Goal: Task Accomplishment & Management: Use online tool/utility

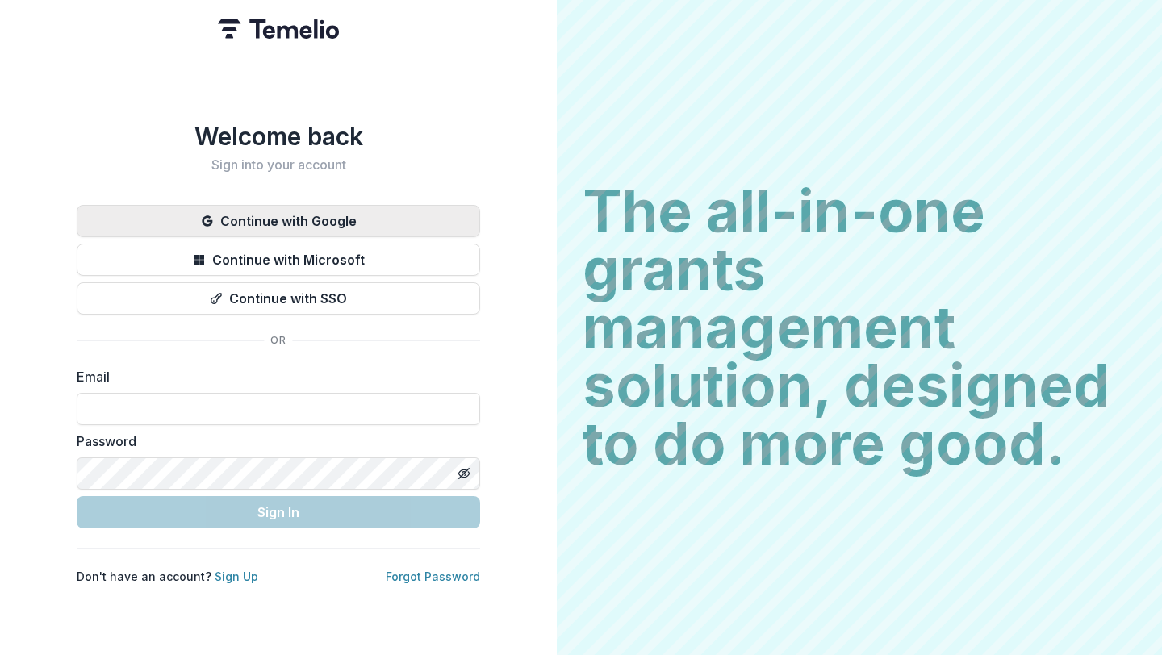
click at [378, 208] on button "Continue with Google" at bounding box center [278, 221] width 403 height 32
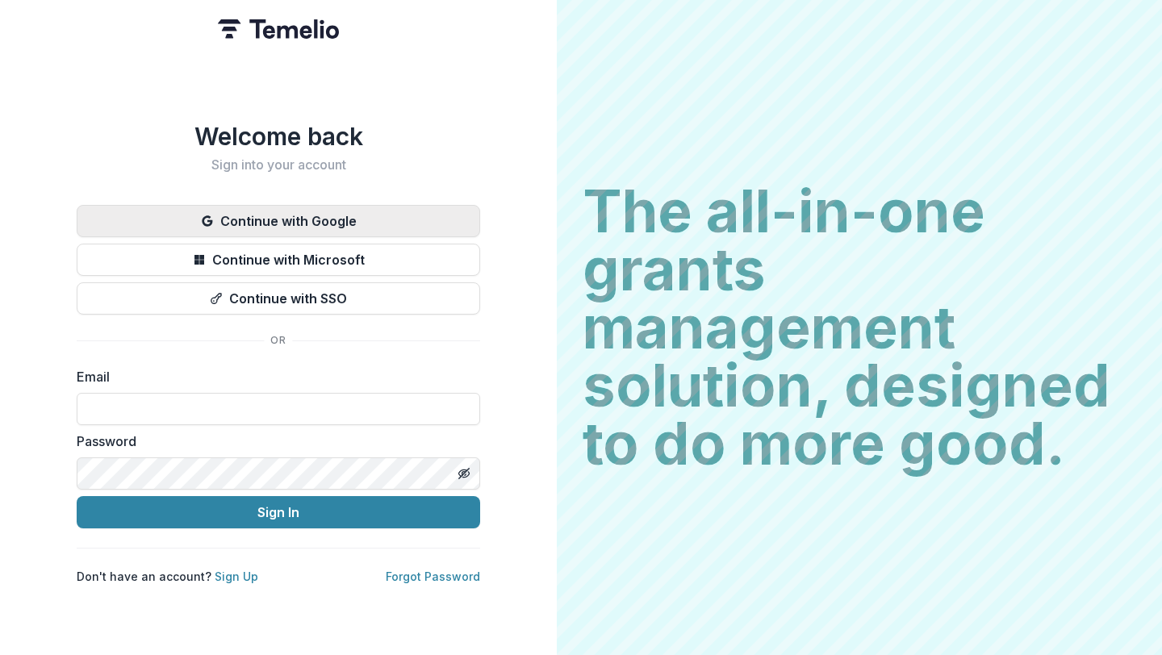
click at [315, 217] on button "Continue with Google" at bounding box center [278, 221] width 403 height 32
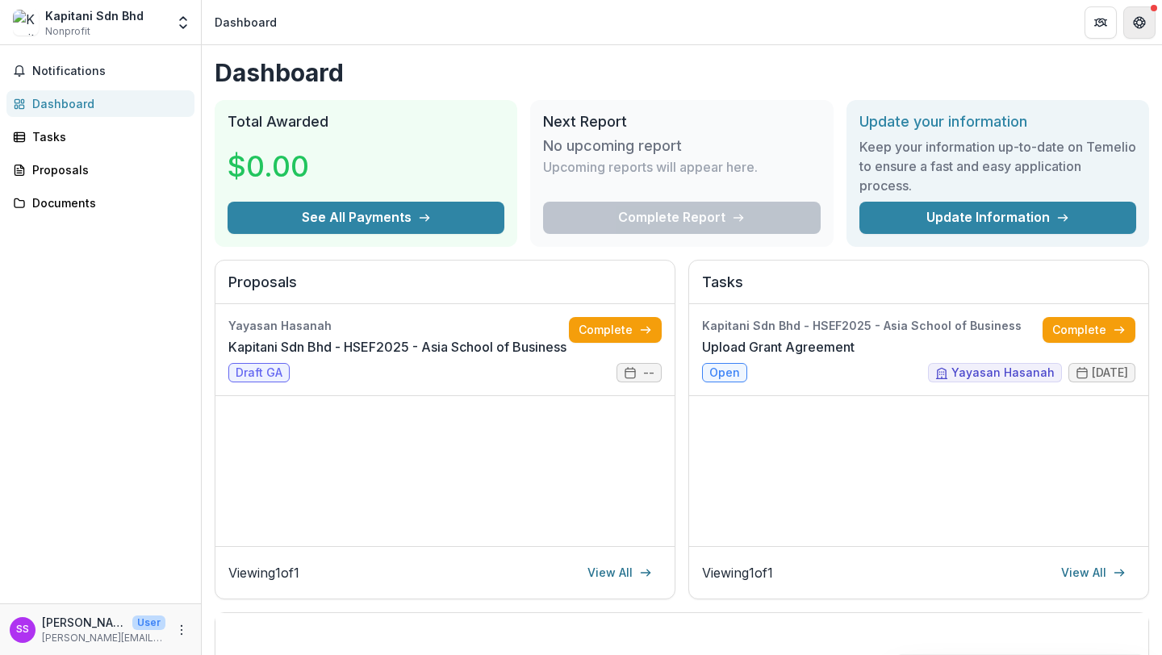
click at [1139, 19] on icon "Get Help" at bounding box center [1140, 18] width 4 height 3
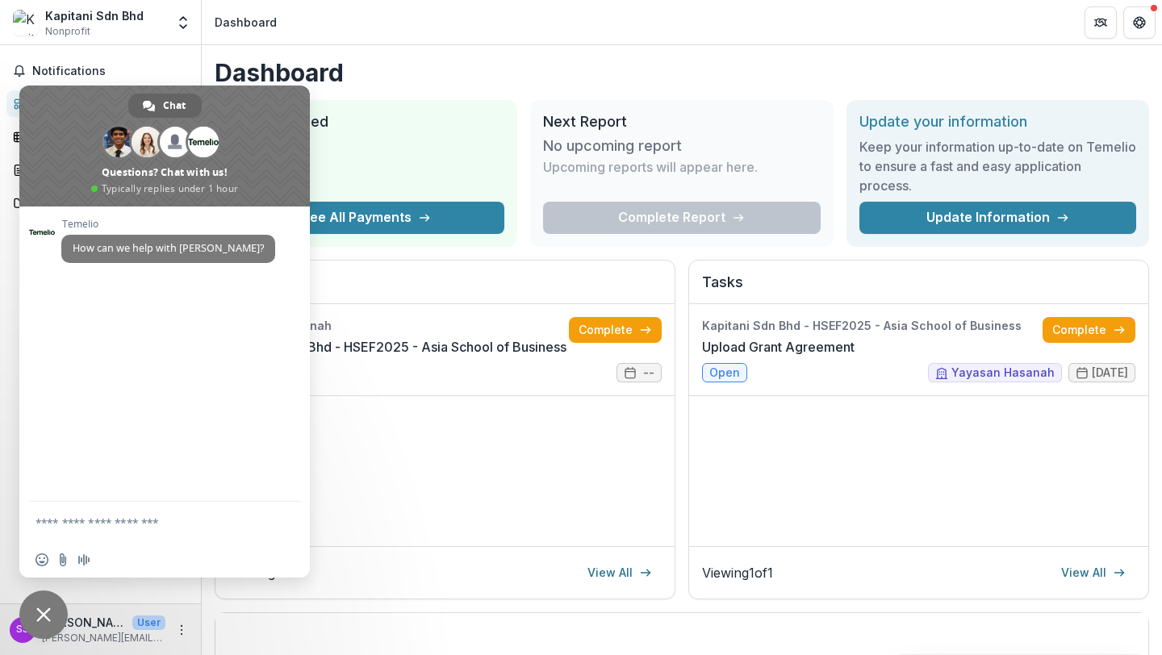
click at [389, 69] on h1 "Dashboard" at bounding box center [682, 72] width 934 height 29
click at [182, 65] on span "Notifications" at bounding box center [110, 72] width 156 height 14
click at [1126, 17] on button "Get Help" at bounding box center [1139, 22] width 32 height 32
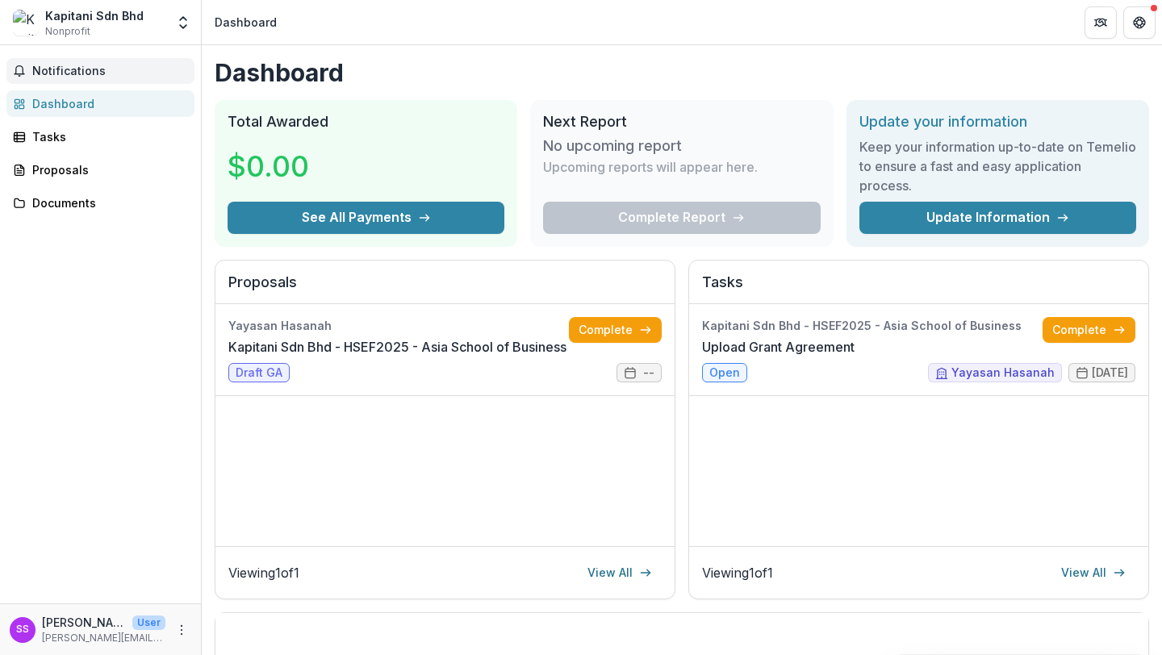
click at [101, 63] on button "Notifications" at bounding box center [100, 71] width 188 height 26
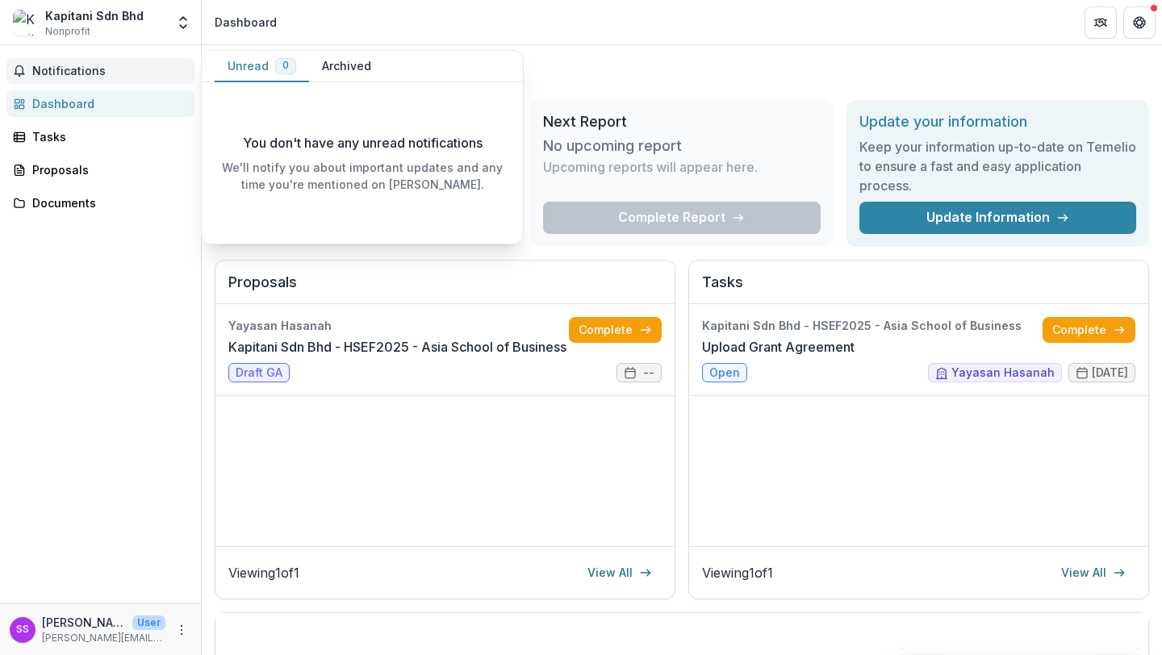
click at [144, 70] on span "Notifications" at bounding box center [110, 72] width 156 height 14
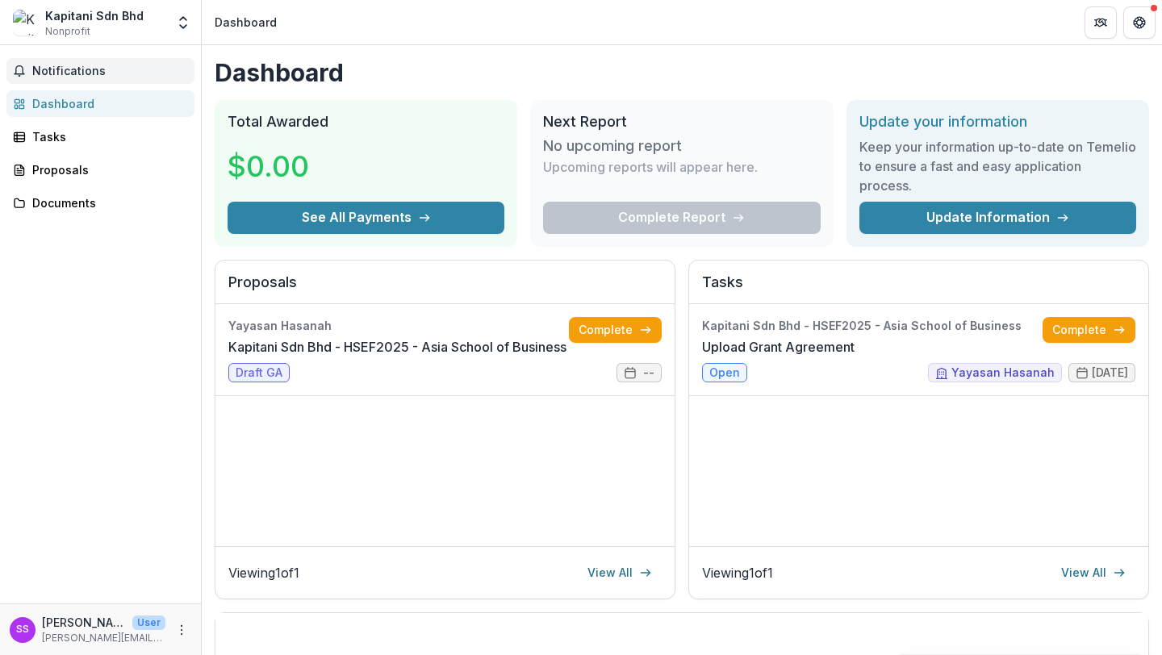
click at [144, 70] on span "Notifications" at bounding box center [110, 72] width 156 height 14
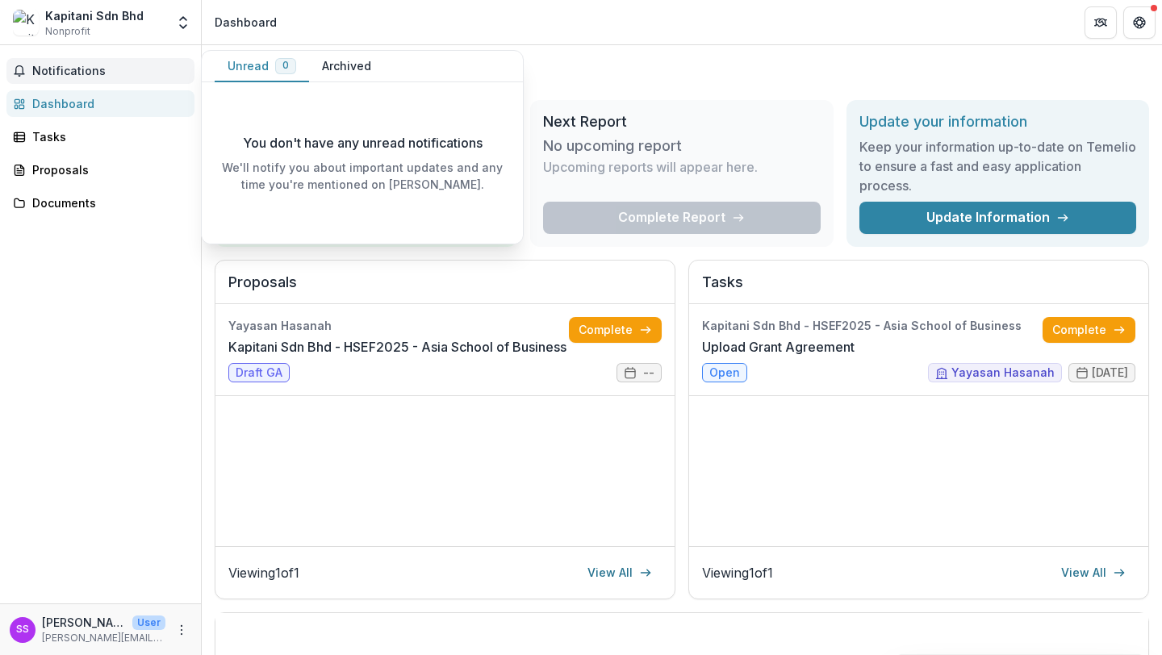
click at [343, 67] on button "Archived" at bounding box center [346, 66] width 75 height 31
click at [299, 64] on button "Unread 0" at bounding box center [262, 66] width 94 height 31
click at [70, 123] on div "Notifications Unread 0 Archived You don't have any unread notifications We'll n…" at bounding box center [100, 324] width 201 height 558
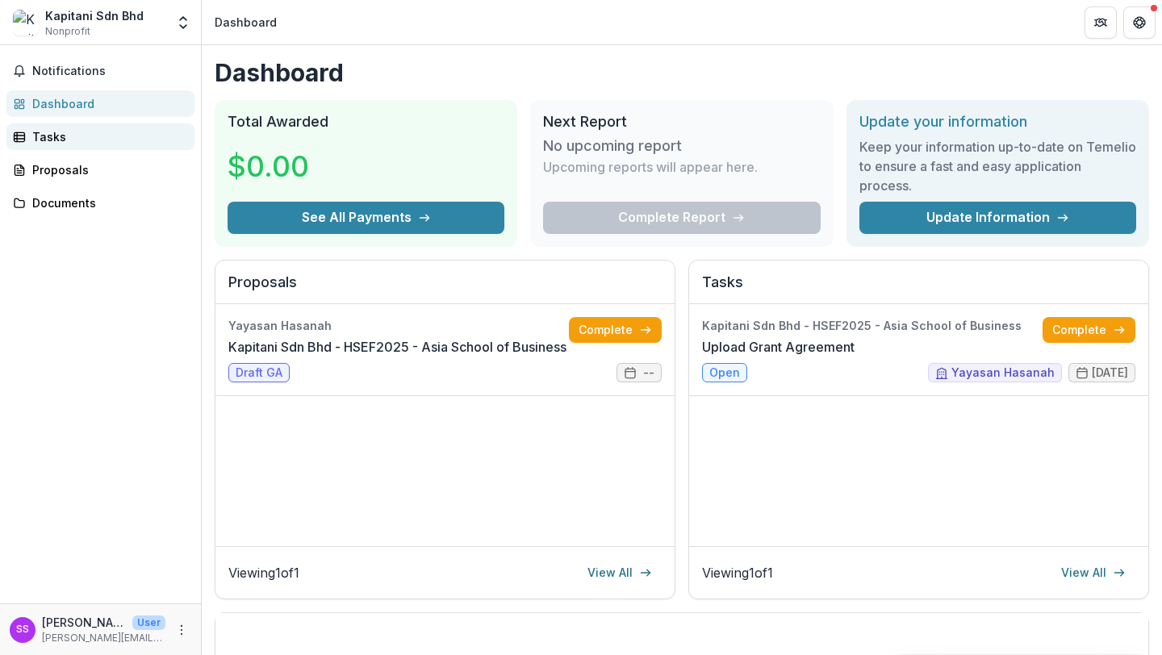
click at [69, 128] on div "Tasks" at bounding box center [106, 136] width 149 height 17
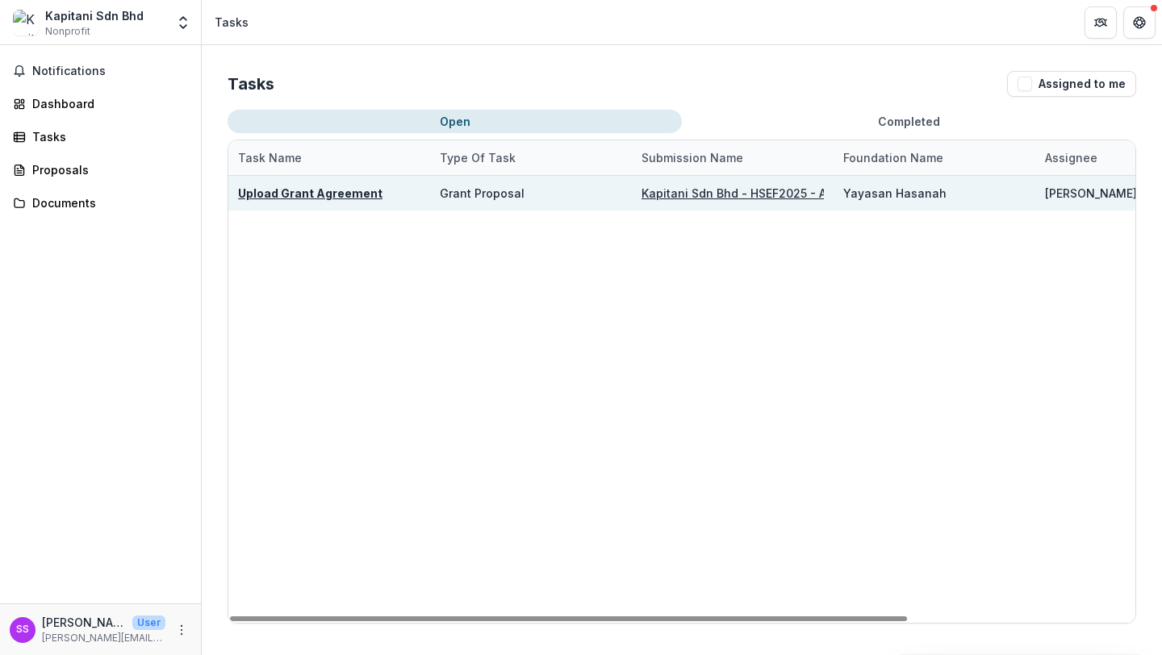
click at [336, 193] on u "Upload Grant Agreement" at bounding box center [310, 193] width 144 height 14
